Goal: Information Seeking & Learning: Learn about a topic

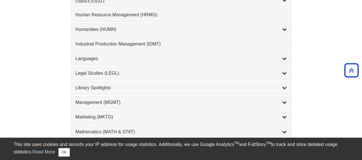
scroll to position [416, 0]
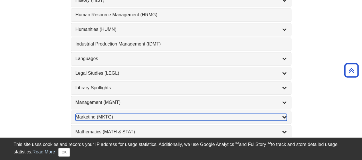
click at [95, 114] on div "Marketing (MKTG) , 4 guides" at bounding box center [181, 117] width 211 height 7
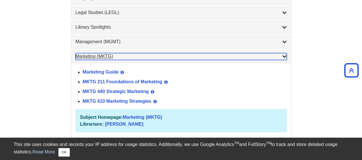
scroll to position [477, 0]
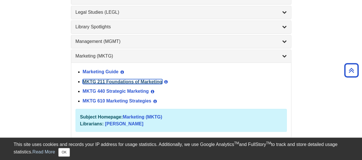
click at [106, 79] on link "MKTG 211 Foundations of Marketing" at bounding box center [123, 81] width 80 height 5
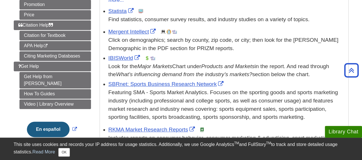
scroll to position [177, 0]
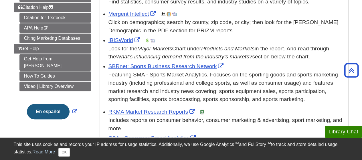
click at [127, 45] on div "Look for the Major Markets Chart under Products and Markets in the report. And …" at bounding box center [226, 53] width 237 height 17
click at [126, 45] on div "Look for the Major Markets Chart under Products and Markets in the report. And …" at bounding box center [226, 53] width 237 height 17
click at [125, 39] on link "IBISWorld" at bounding box center [124, 40] width 33 height 6
click at [112, 41] on link "IBISWorld" at bounding box center [124, 40] width 33 height 6
